Goal: Task Accomplishment & Management: Manage account settings

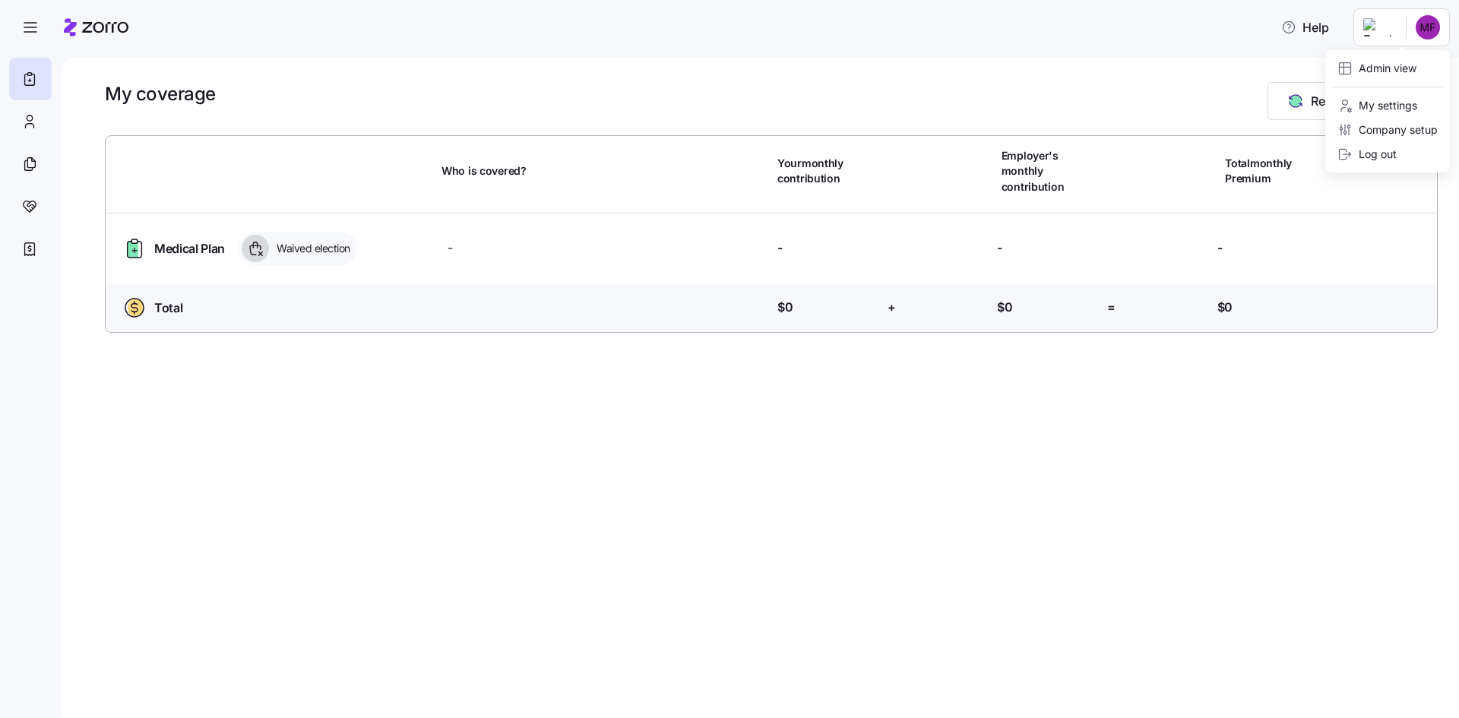
click at [1430, 24] on html "Help My coverage Report a Life Event Who is covered? Your monthly contribution …" at bounding box center [729, 354] width 1459 height 709
drag, startPoint x: 1409, startPoint y: 72, endPoint x: 1281, endPoint y: 74, distance: 128.5
click at [1408, 72] on div "Admin view" at bounding box center [1377, 68] width 79 height 17
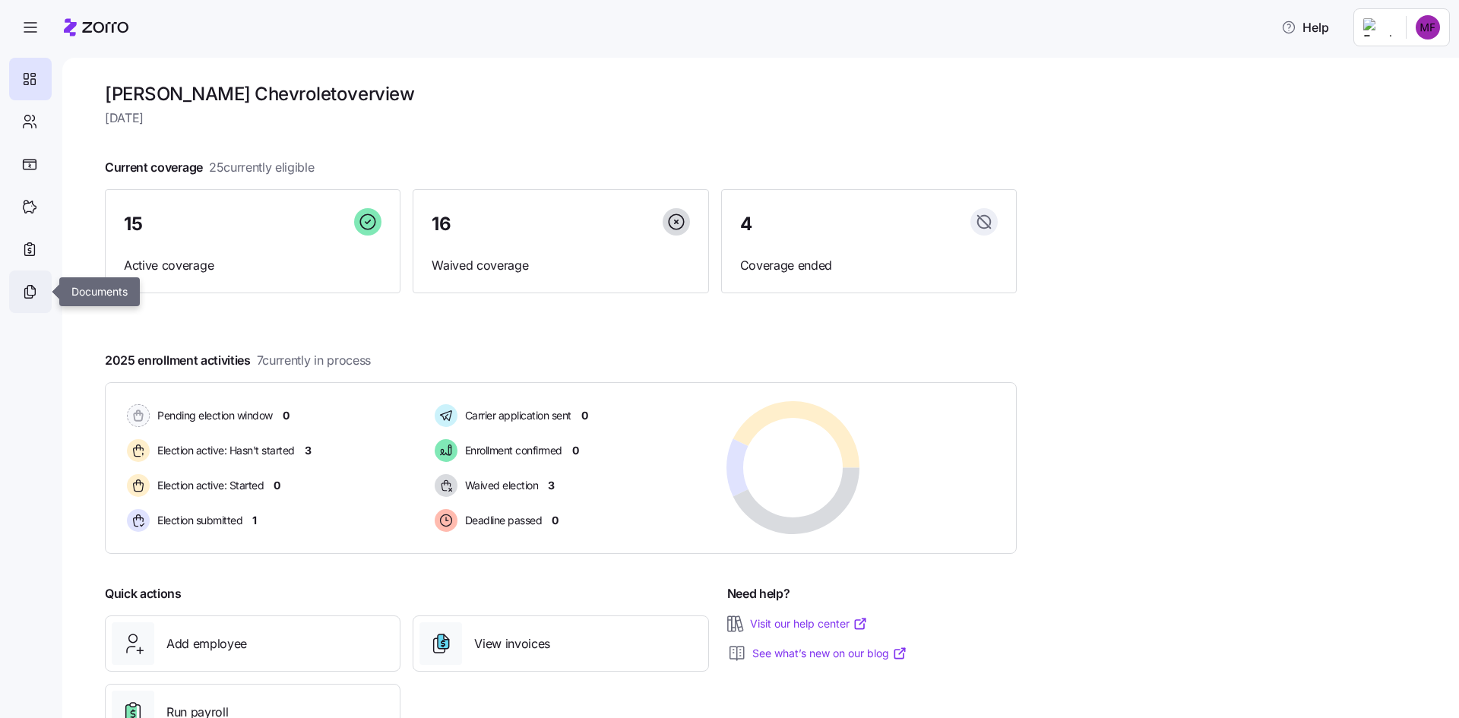
click at [38, 287] on div at bounding box center [30, 292] width 43 height 43
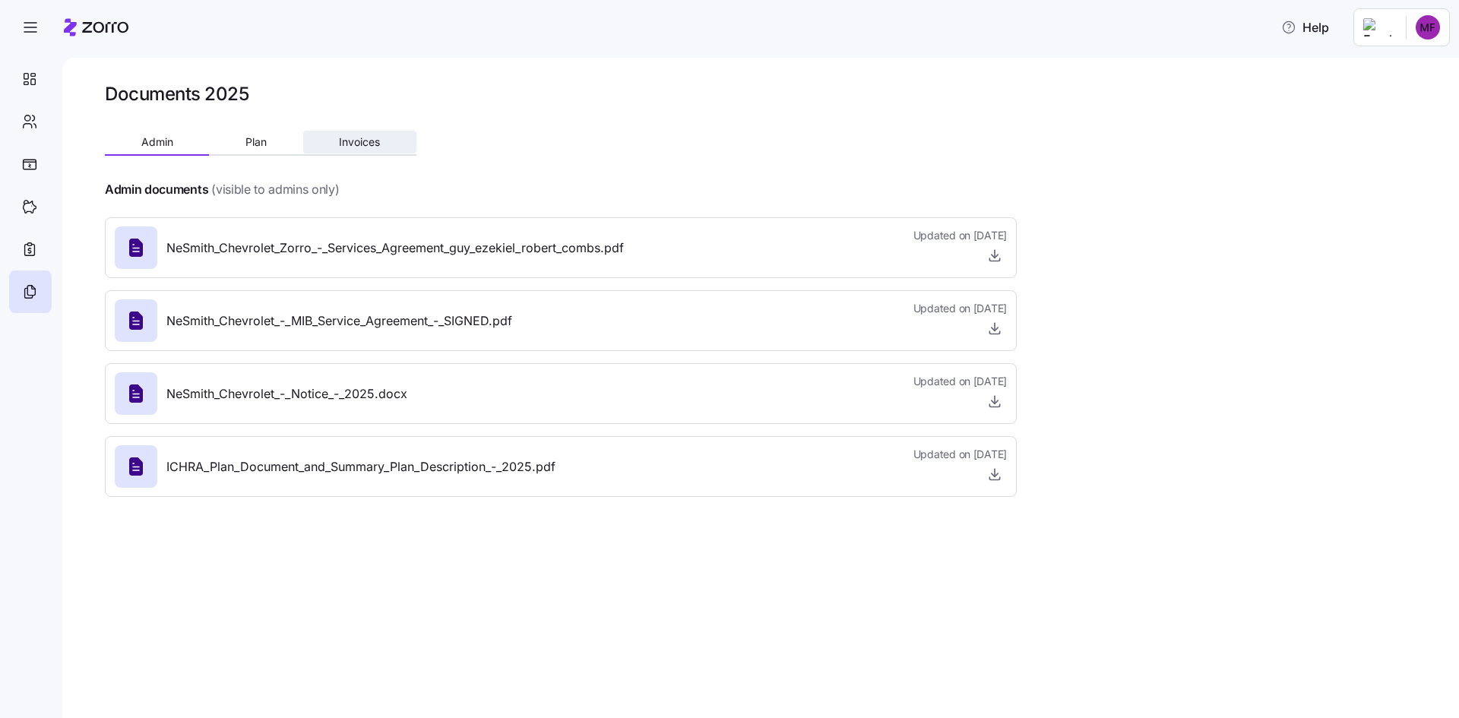
click at [370, 142] on span "Invoices" at bounding box center [359, 142] width 41 height 11
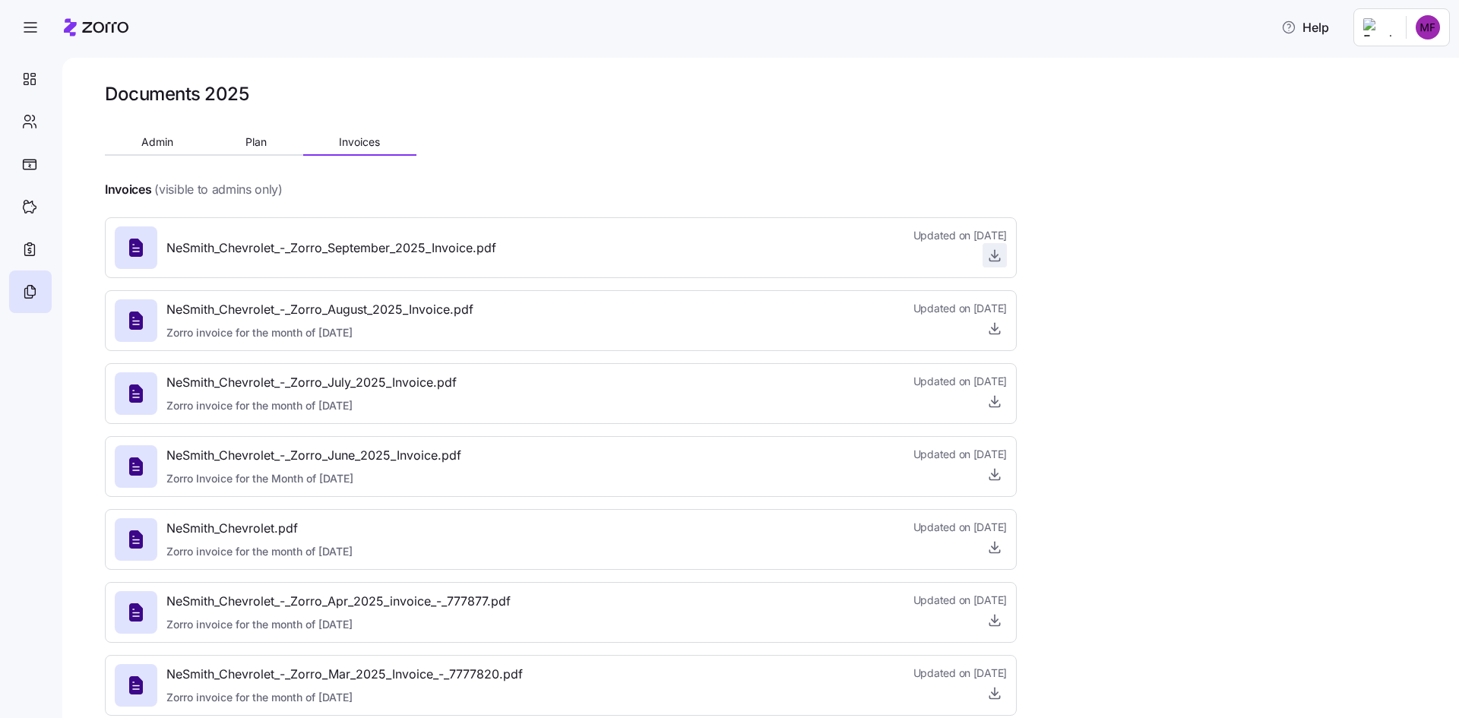
click at [998, 257] on icon "button" at bounding box center [994, 255] width 15 height 15
click at [1000, 549] on icon "button" at bounding box center [994, 547] width 15 height 15
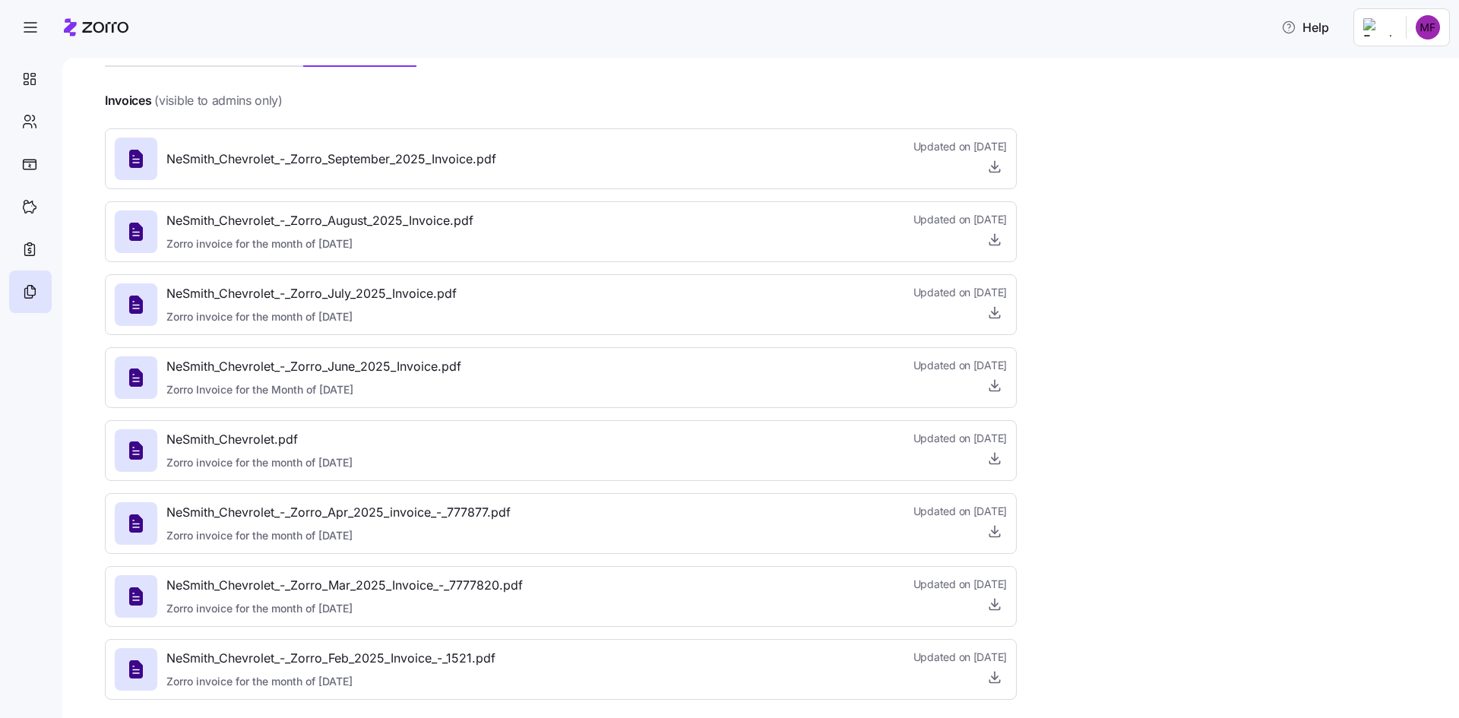
scroll to position [101, 0]
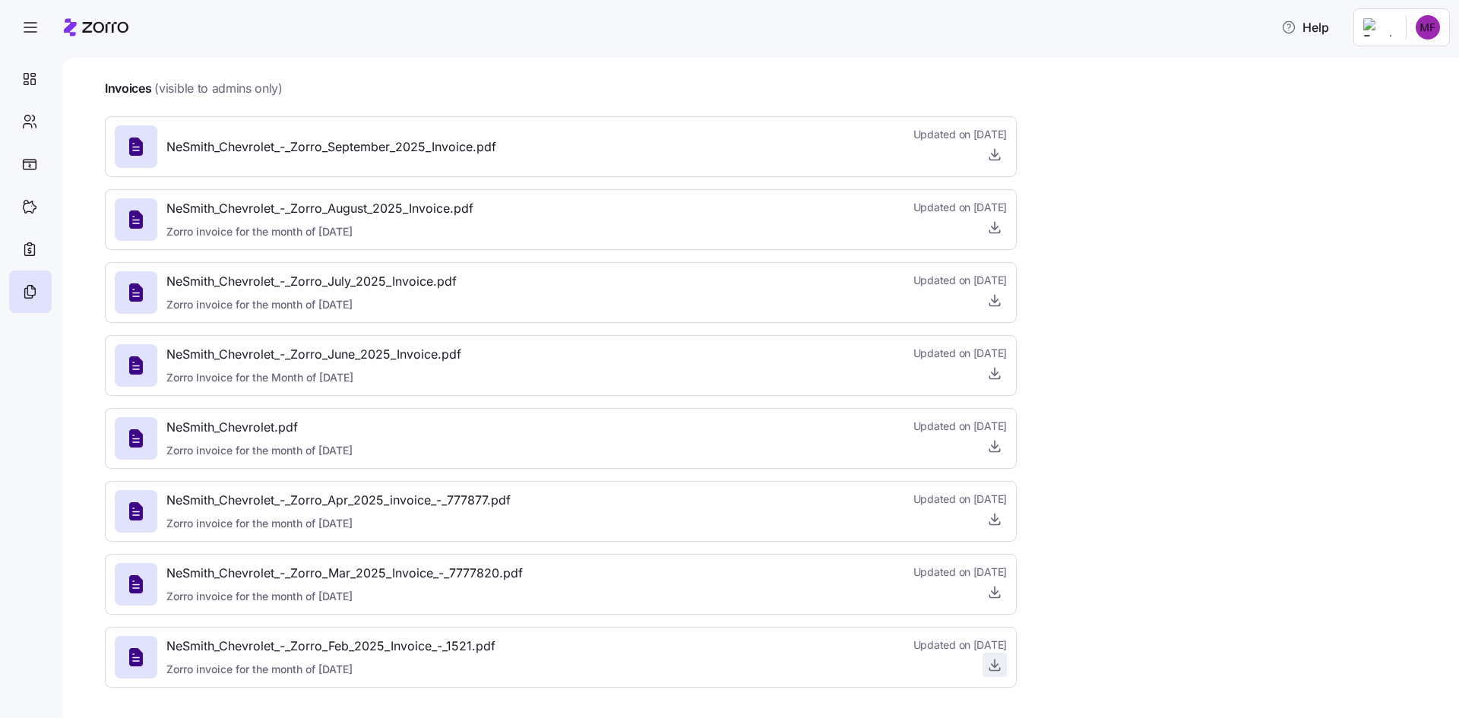
click at [996, 667] on icon "button" at bounding box center [994, 664] width 15 height 15
click at [1000, 581] on span "button" at bounding box center [995, 592] width 23 height 23
click at [992, 597] on icon "button" at bounding box center [994, 591] width 15 height 15
drag, startPoint x: 1264, startPoint y: 461, endPoint x: 1236, endPoint y: 480, distance: 33.9
click at [1262, 462] on div "Documents 2025 Admin Plan Invoices Invoices (visible to admins only) NeSmith_Ch…" at bounding box center [760, 388] width 1397 height 661
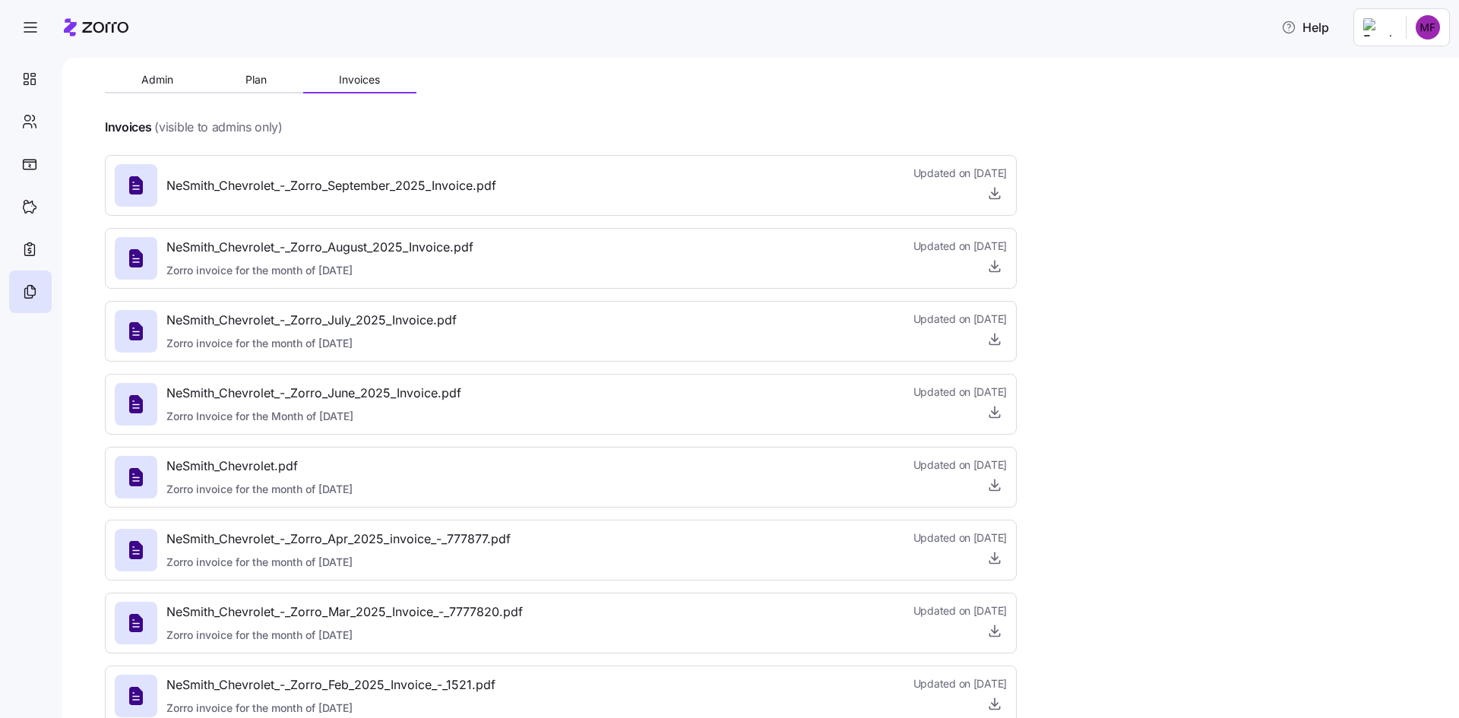
scroll to position [0, 0]
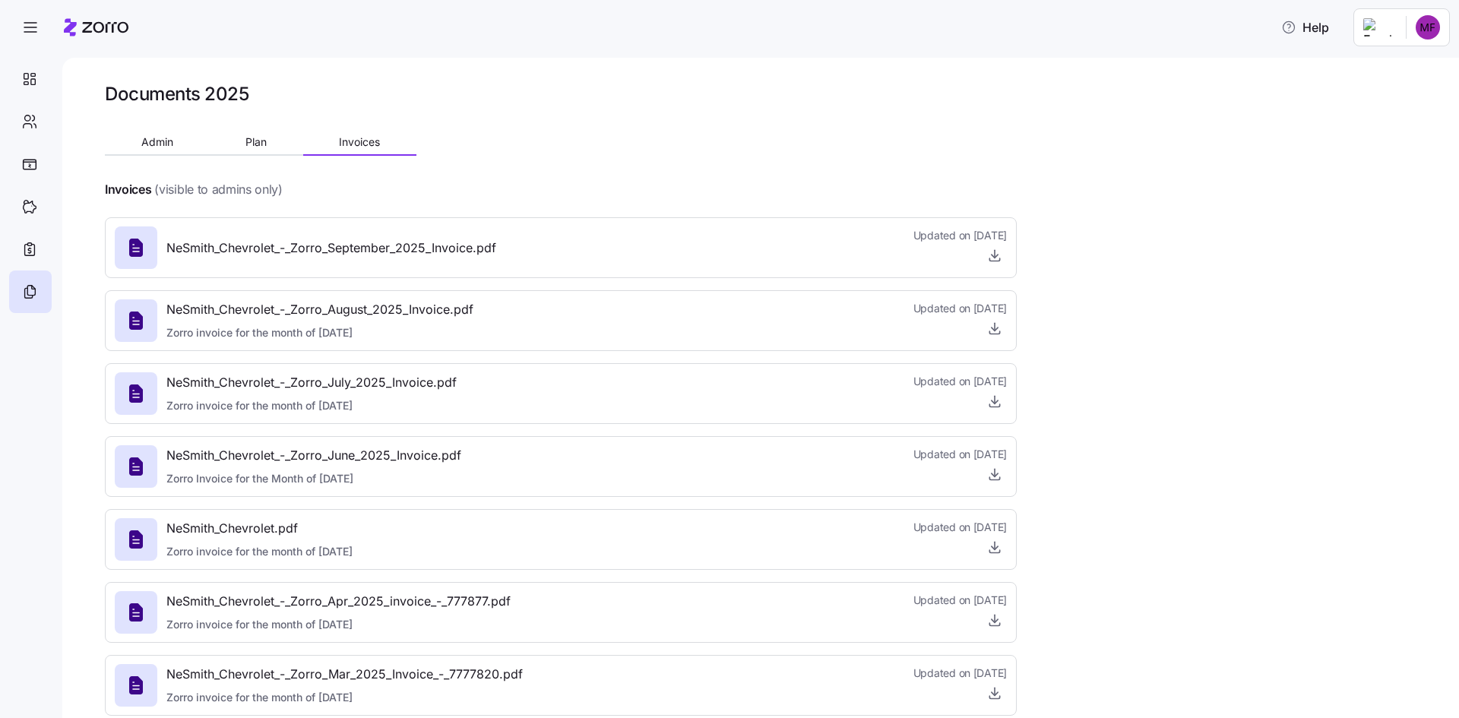
click at [1409, 35] on html "Help Documents 2025 Admin Plan Invoices Invoices (visible to admins only) NeSmi…" at bounding box center [729, 354] width 1459 height 709
click at [1386, 131] on div "Company setup" at bounding box center [1388, 130] width 100 height 17
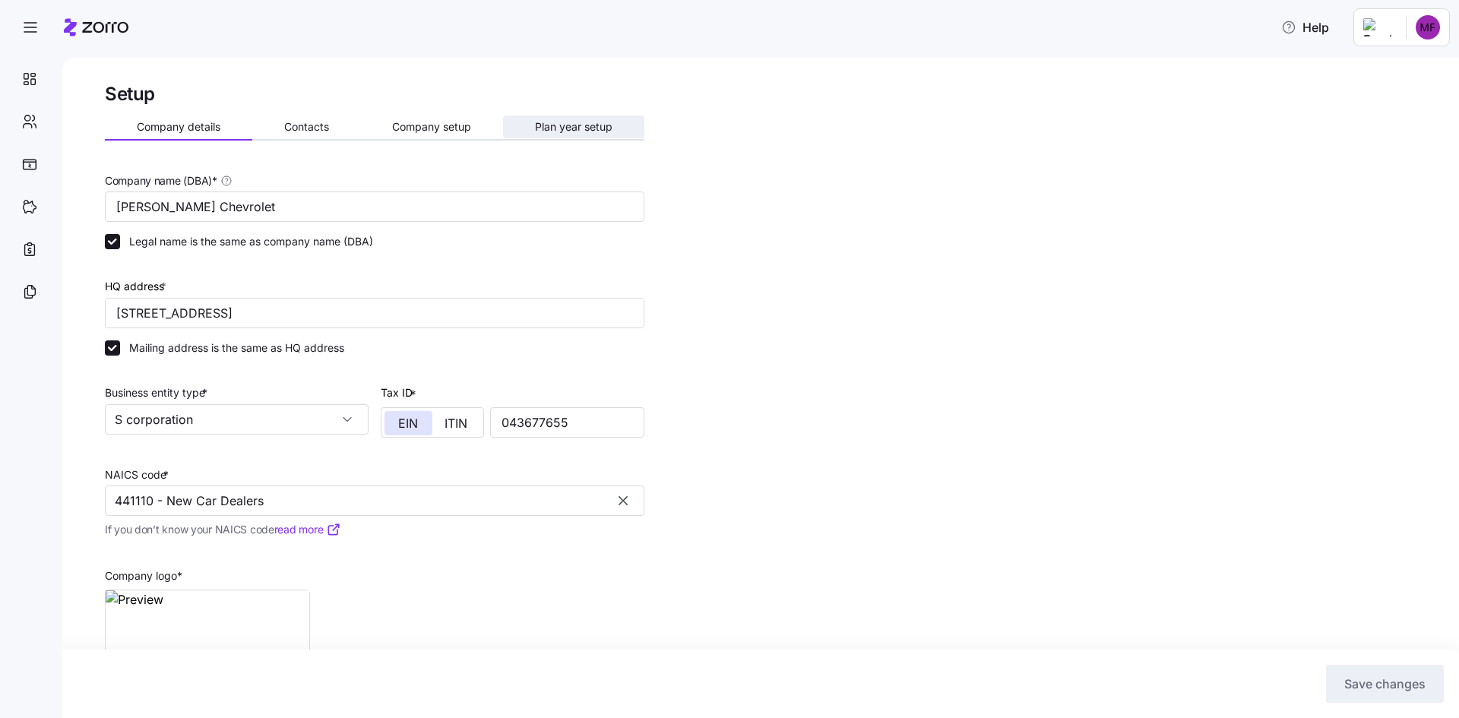
click at [566, 116] on button "Plan year setup" at bounding box center [573, 127] width 141 height 23
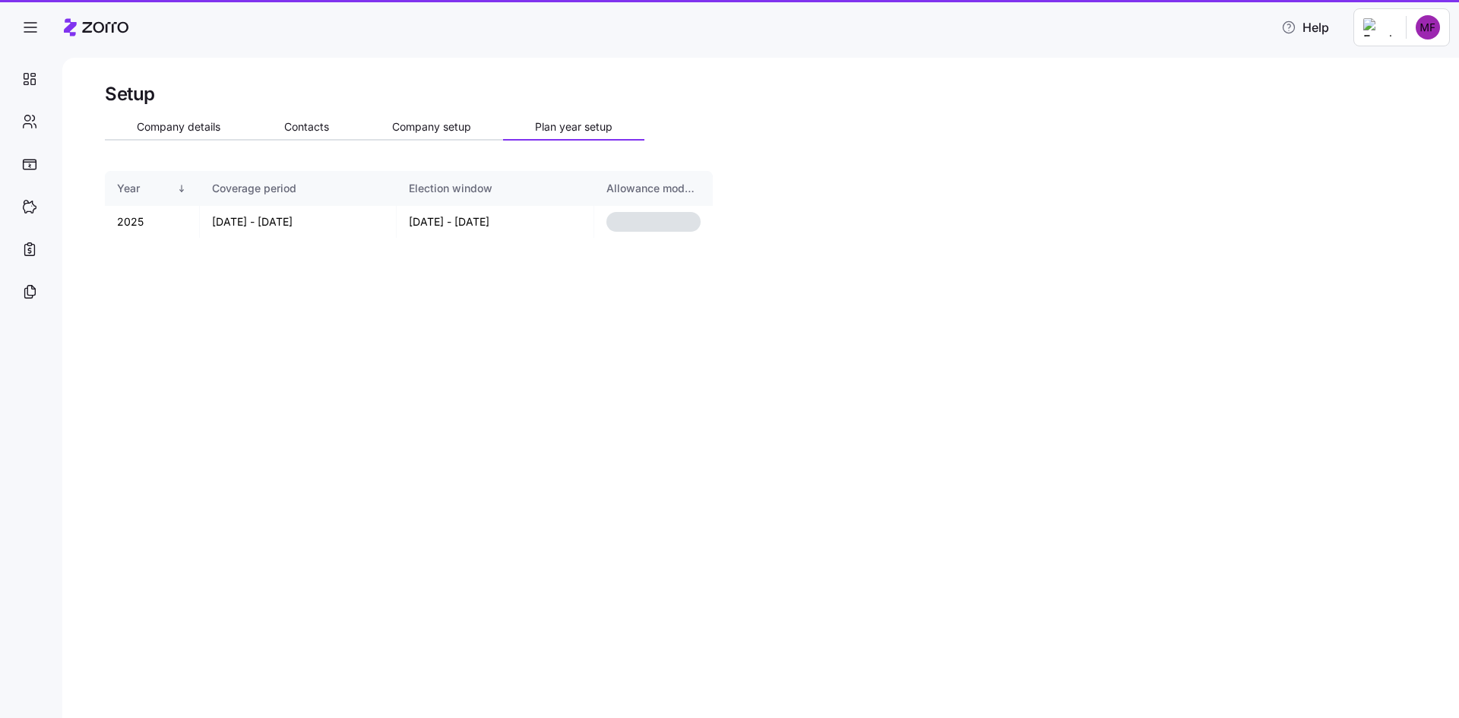
drag, startPoint x: 462, startPoint y: 118, endPoint x: 451, endPoint y: 51, distance: 67.7
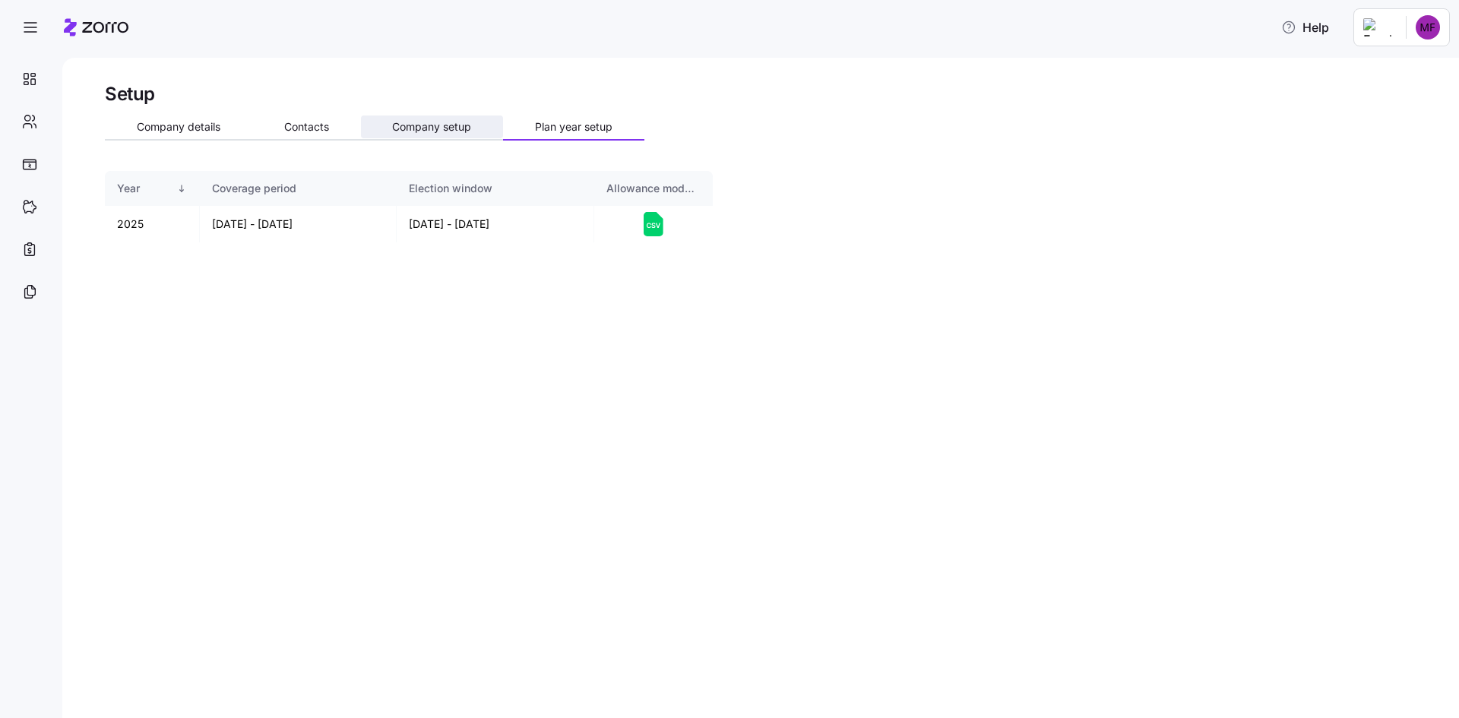
click at [442, 119] on button "Company setup" at bounding box center [432, 127] width 143 height 23
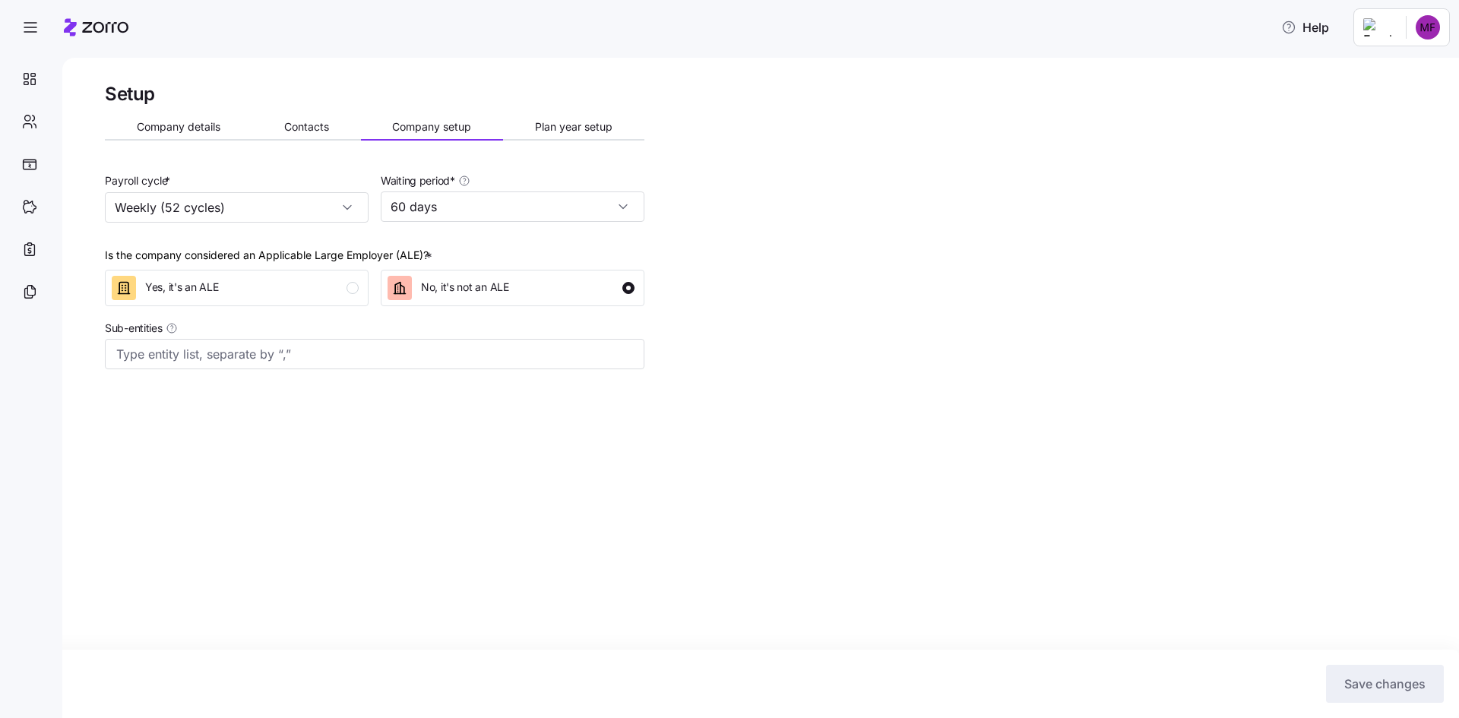
click at [328, 118] on button "Contacts" at bounding box center [306, 127] width 109 height 23
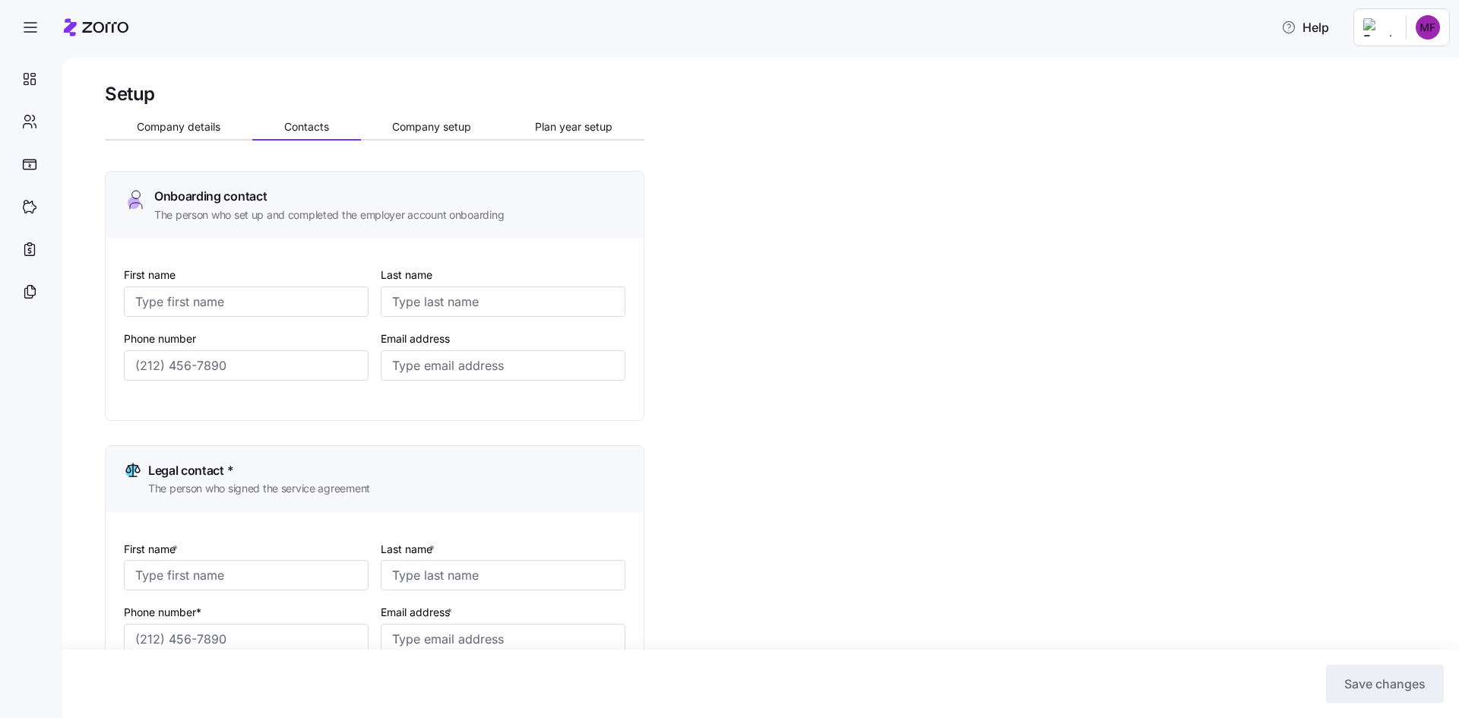
type input "[PERSON_NAME]"
type input "[PERSON_NAME][EMAIL_ADDRESS][DOMAIN_NAME]"
type input "[PERSON_NAME]"
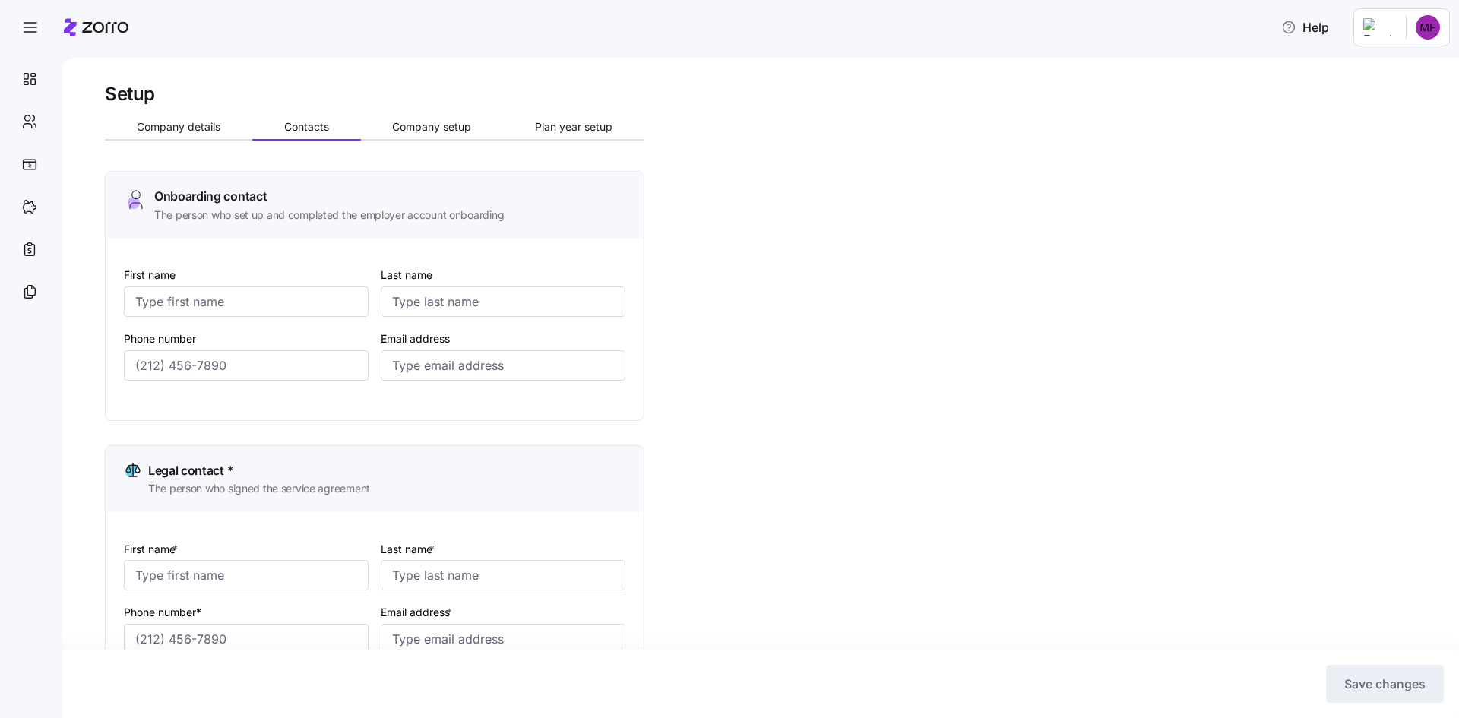
type input "[PERSON_NAME][EMAIL_ADDRESS][DOMAIN_NAME]"
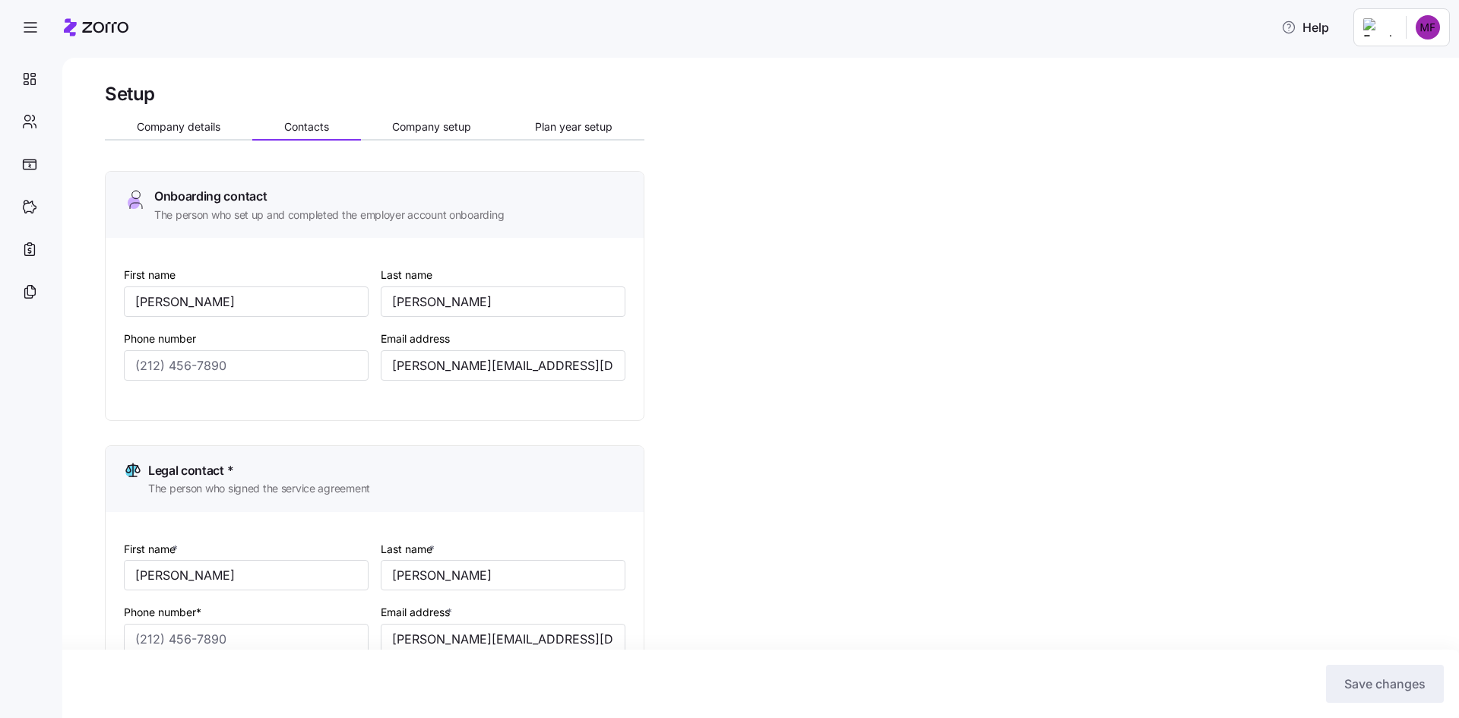
type input "[PERSON_NAME]"
type input "[PERSON_NAME][EMAIL_ADDRESS][DOMAIN_NAME]"
type input "[PERSON_NAME]"
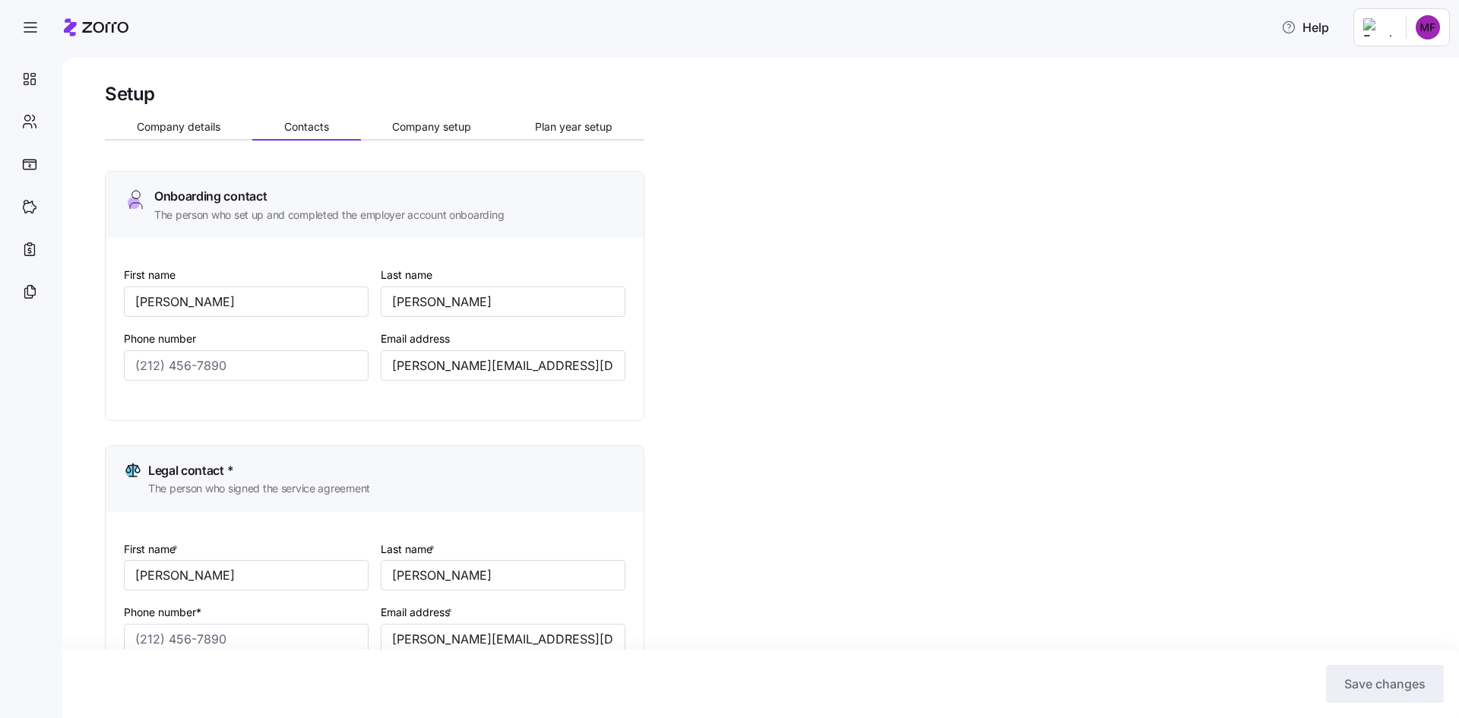
type input "[PERSON_NAME][EMAIL_ADDRESS][DOMAIN_NAME]"
type input "[PHONE_NUMBER]"
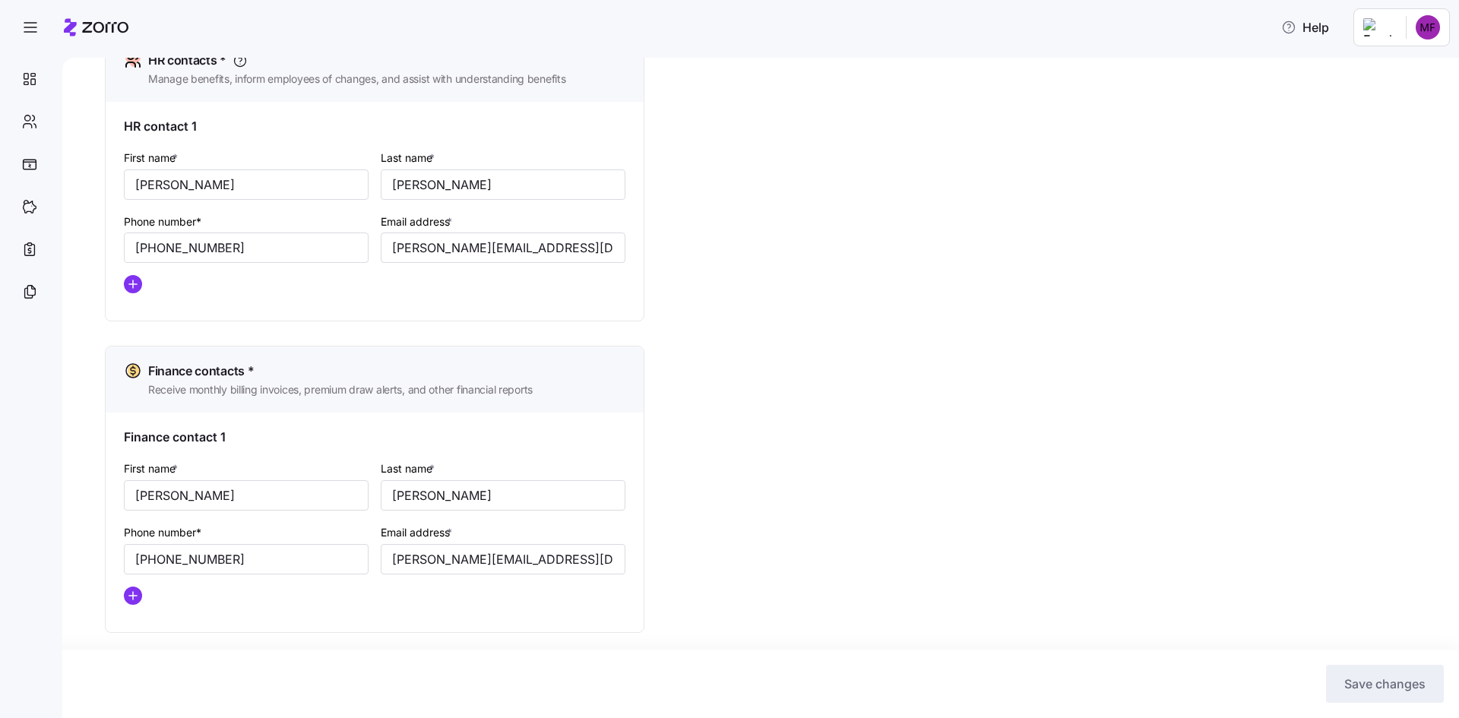
scroll to position [690, 0]
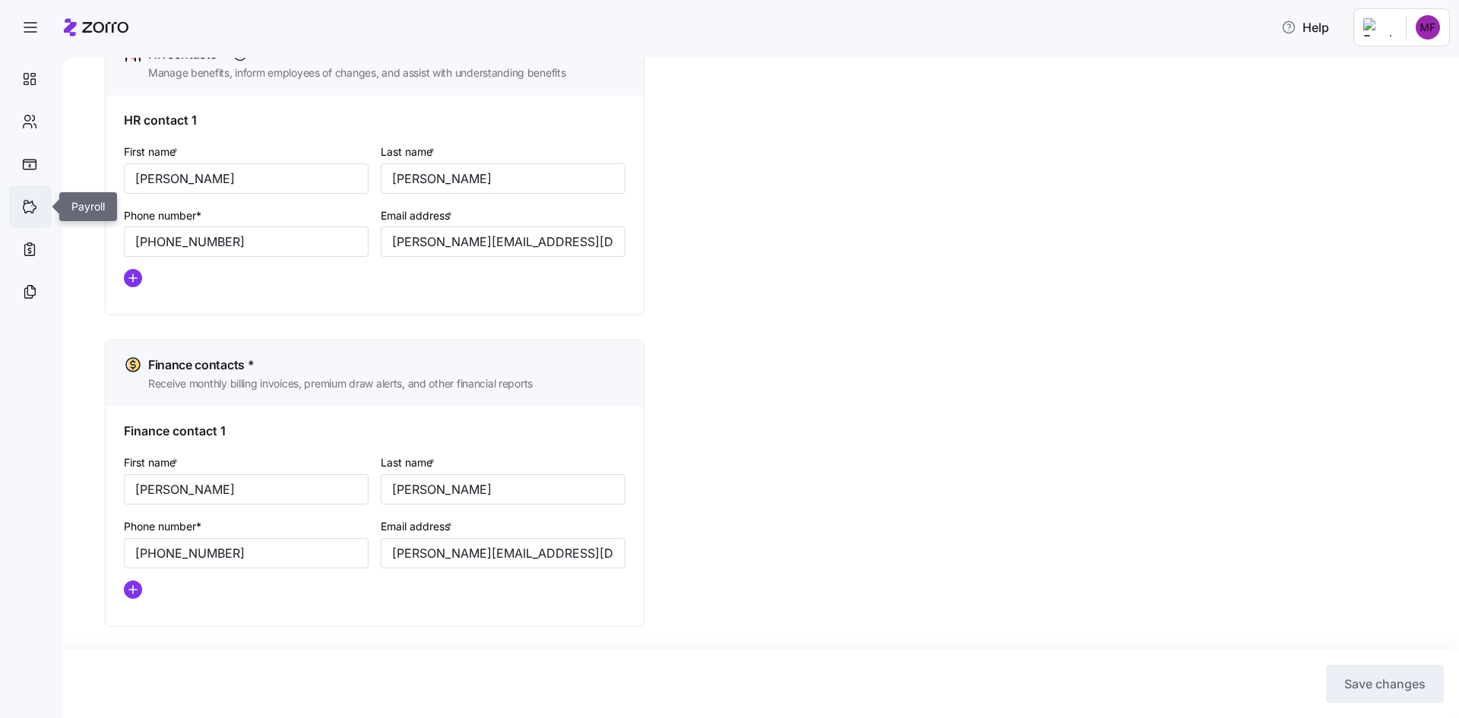
click at [30, 211] on icon at bounding box center [30, 207] width 13 height 12
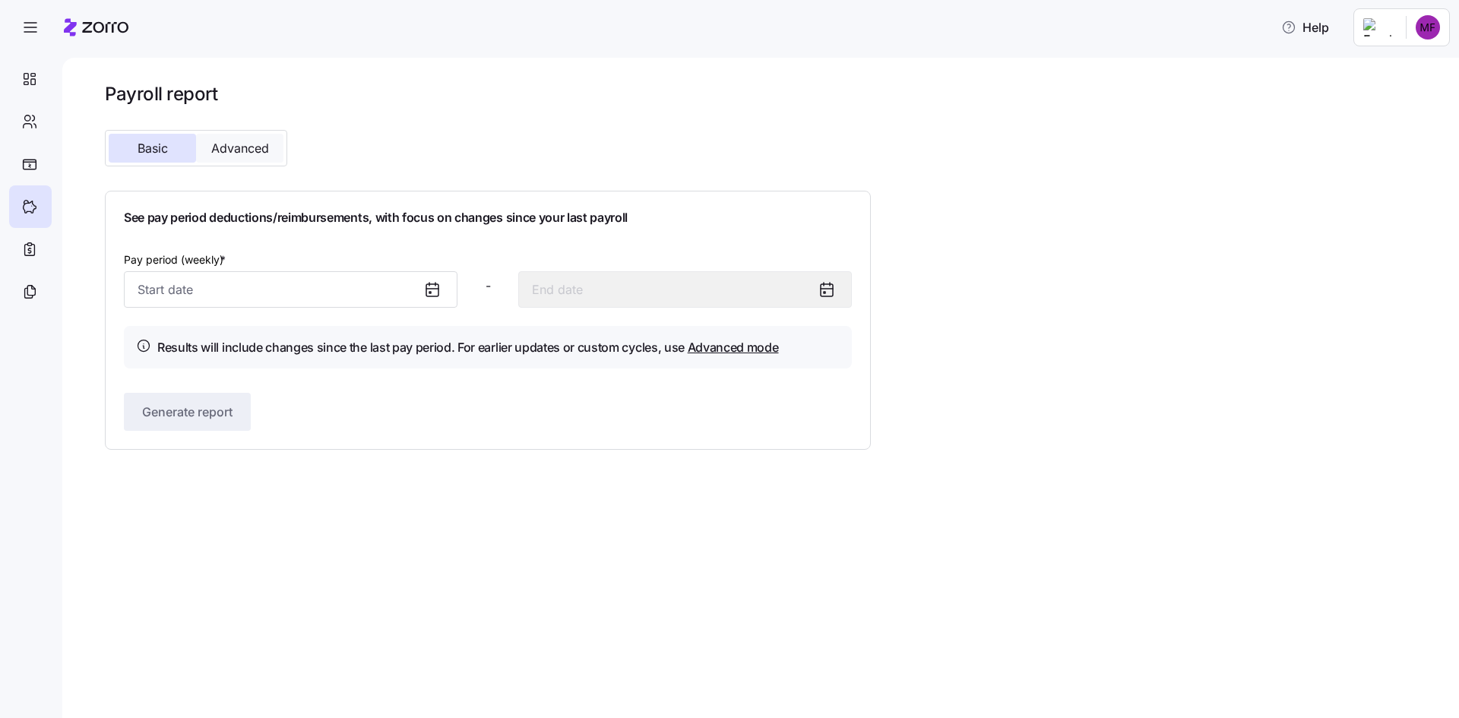
click at [255, 158] on button "Advanced" at bounding box center [239, 148] width 87 height 29
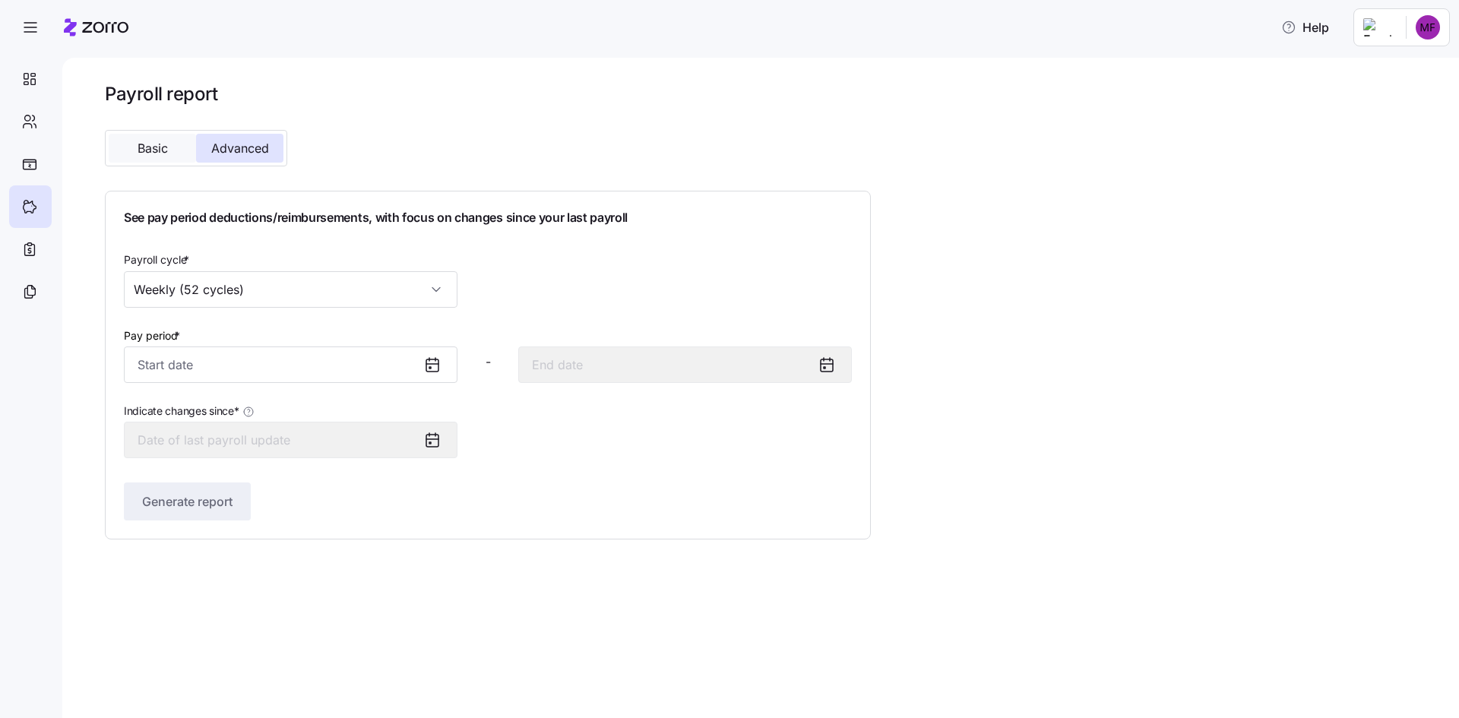
click at [161, 150] on span "Basic" at bounding box center [153, 148] width 30 height 12
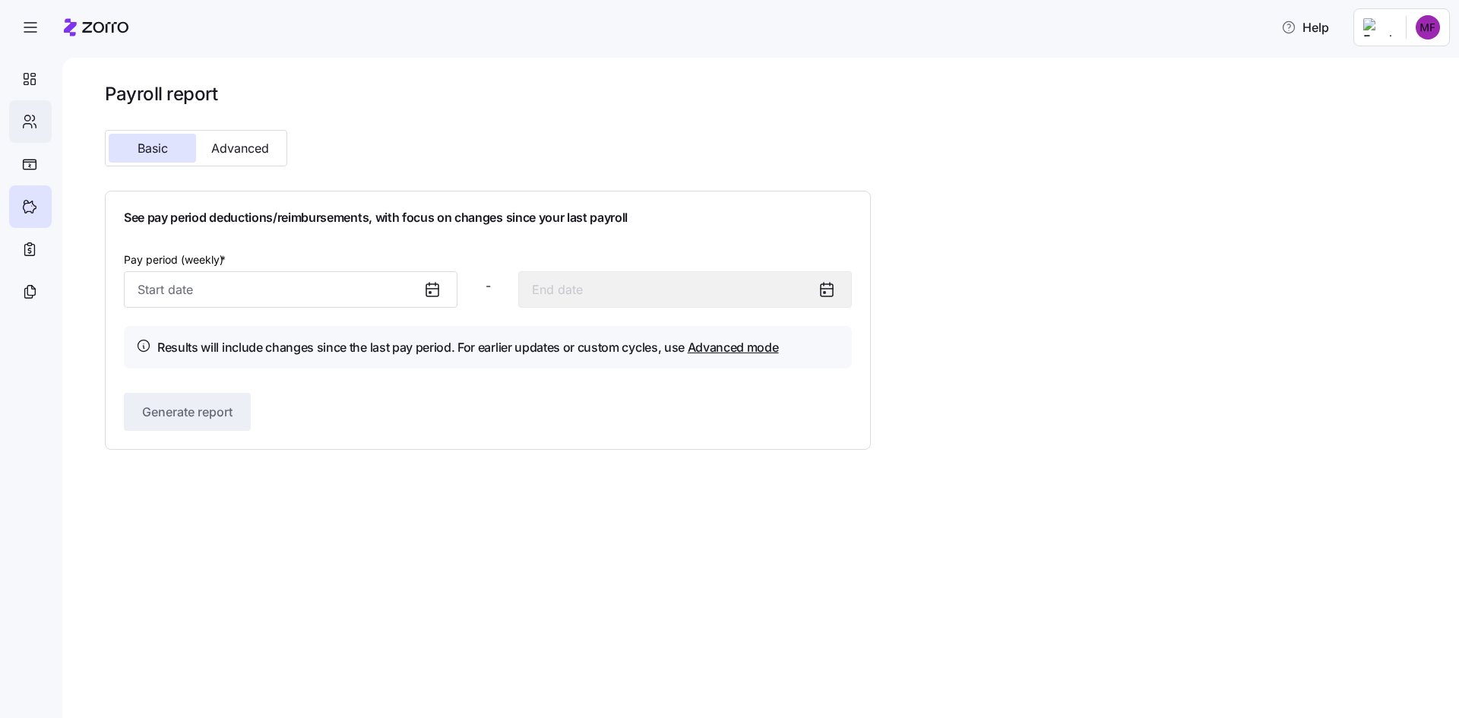
drag, startPoint x: 161, startPoint y: 150, endPoint x: 27, endPoint y: 120, distance: 137.9
click at [27, 120] on icon at bounding box center [29, 121] width 17 height 18
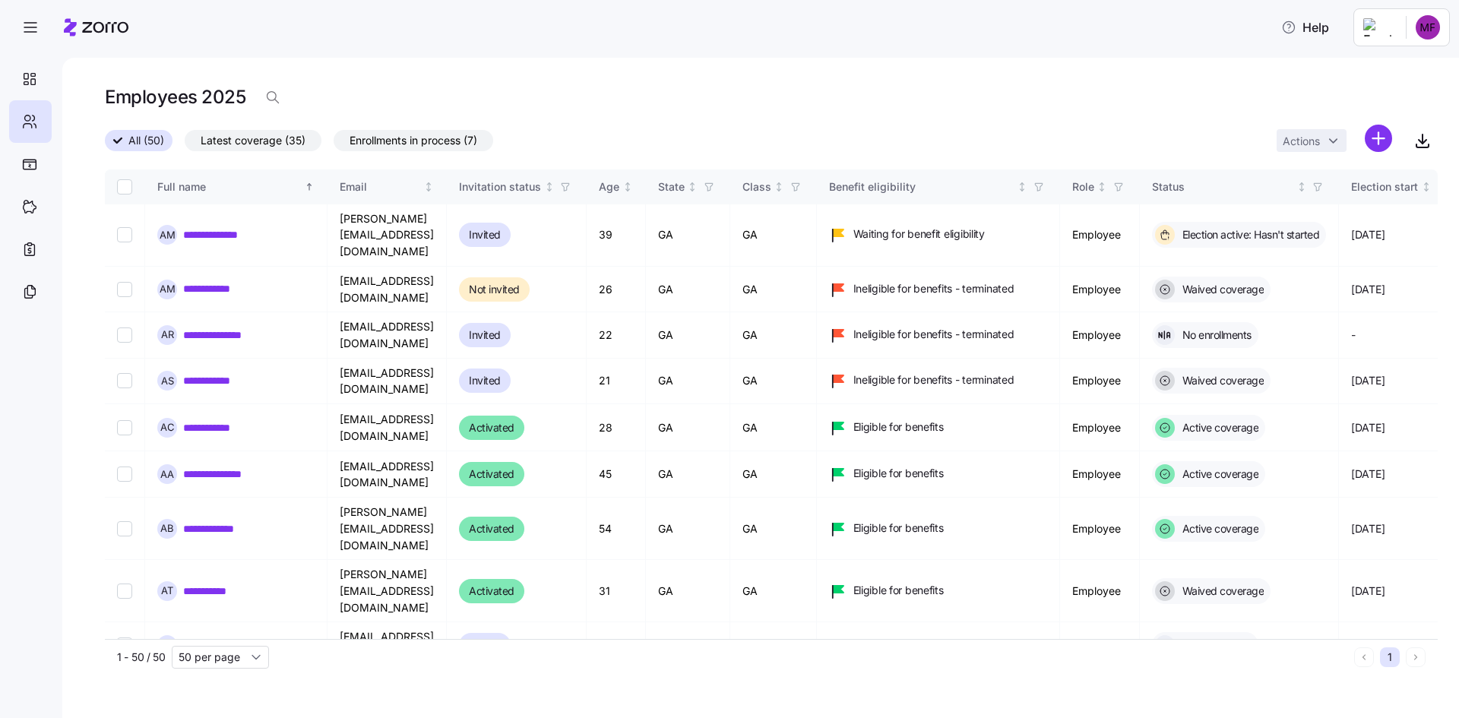
click at [1107, 128] on div "All (50) Latest coverage (35) Enrollments in process (7) Actions" at bounding box center [771, 141] width 1333 height 33
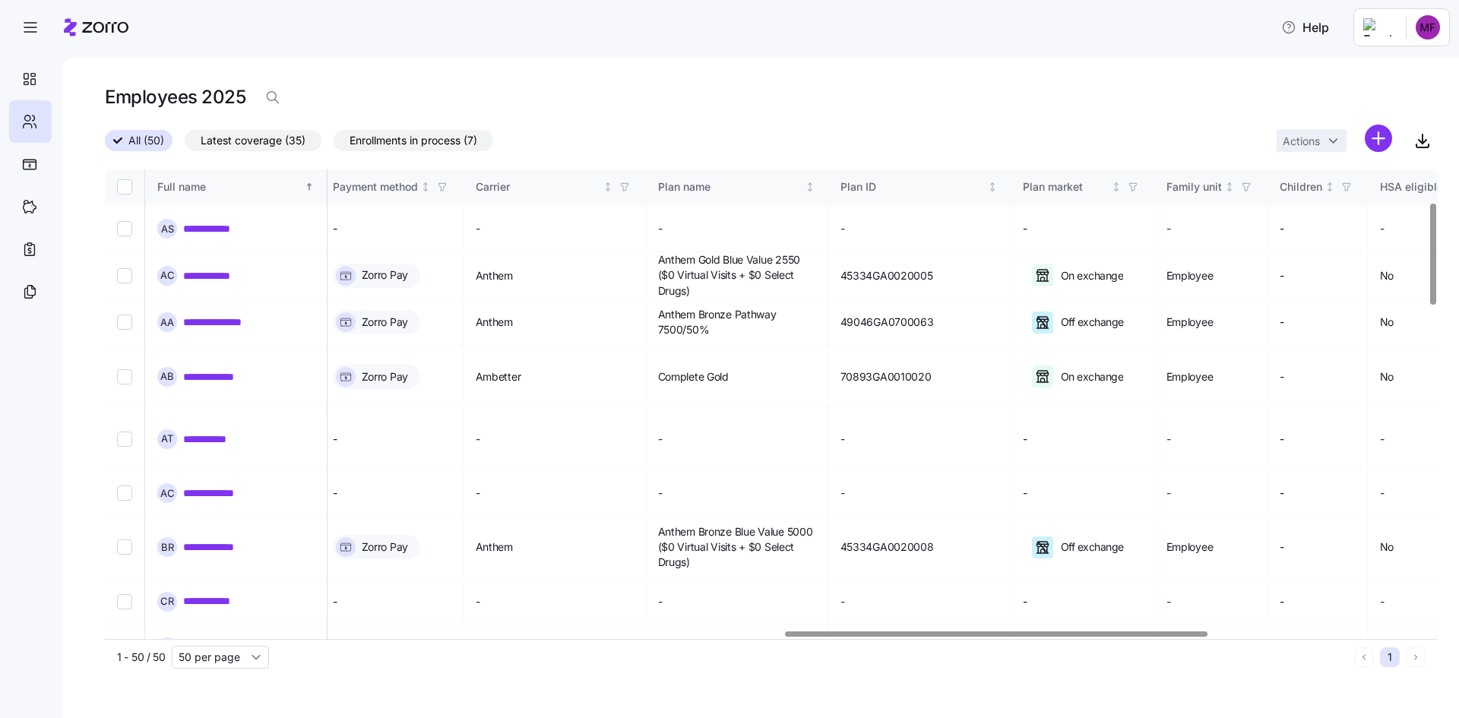
scroll to position [152, 2146]
click at [998, 639] on div at bounding box center [767, 634] width 1324 height 9
